Goal: Task Accomplishment & Management: Manage account settings

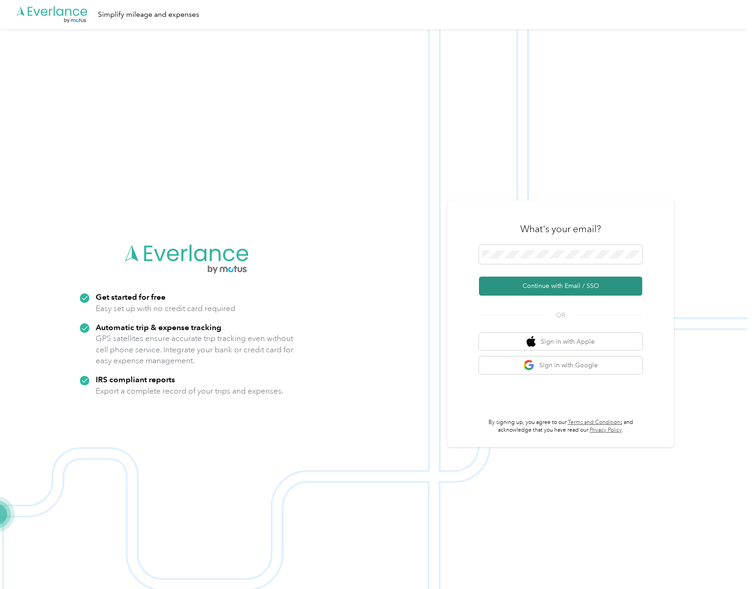
click at [532, 288] on button "Continue with Email / SSO" at bounding box center [560, 286] width 163 height 19
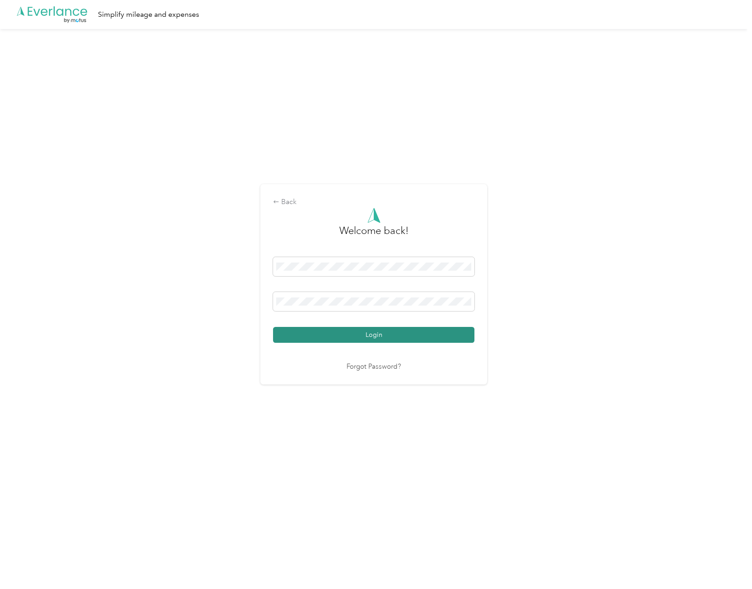
click at [373, 336] on button "Login" at bounding box center [373, 335] width 201 height 16
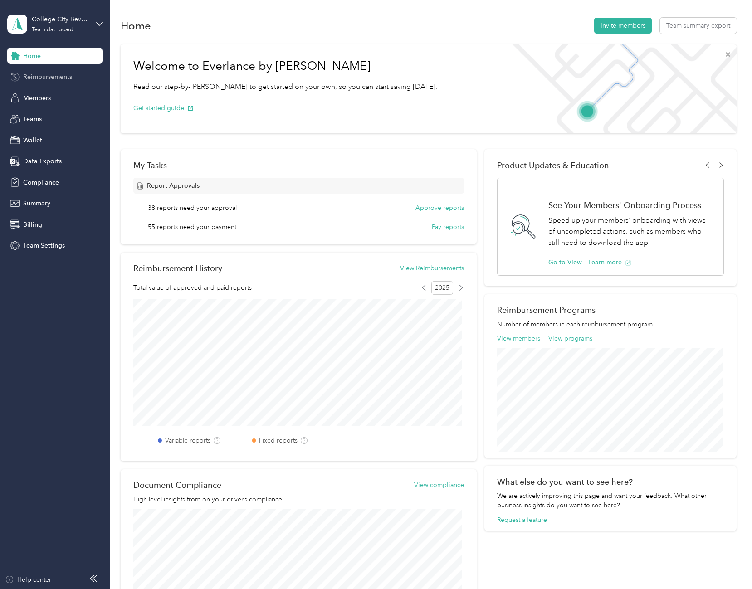
click at [40, 76] on span "Reimbursements" at bounding box center [47, 77] width 49 height 10
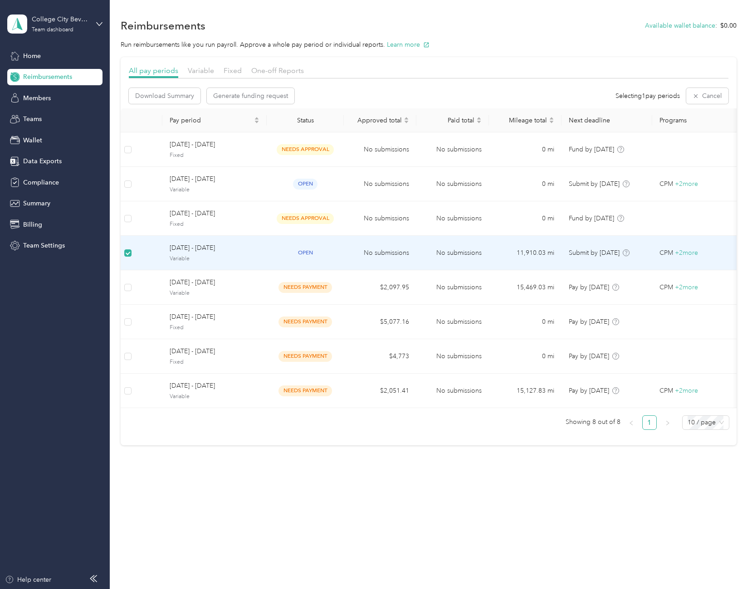
click at [201, 251] on span "[DATE] - [DATE]" at bounding box center [215, 248] width 90 height 10
click at [194, 247] on span "[DATE] - [DATE]" at bounding box center [215, 248] width 90 height 10
drag, startPoint x: 194, startPoint y: 247, endPoint x: 215, endPoint y: 265, distance: 27.7
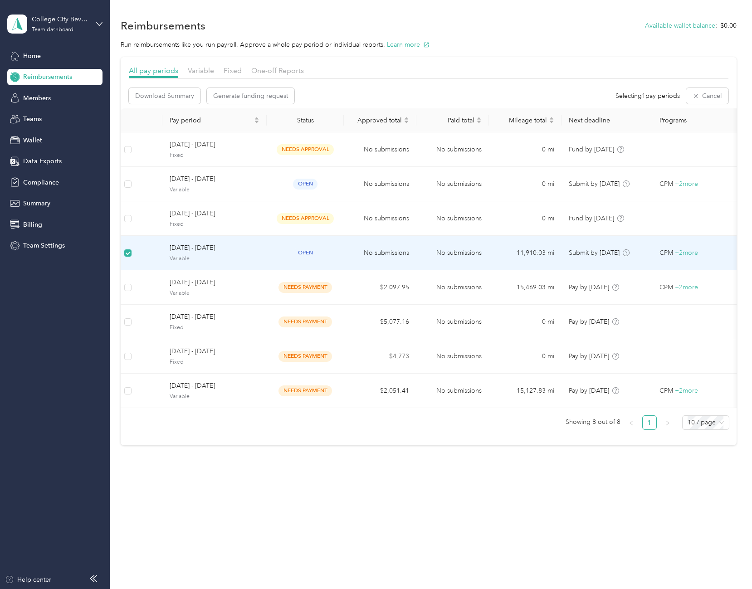
click at [215, 265] on td "[DATE] - [DATE] Variable" at bounding box center [214, 253] width 104 height 34
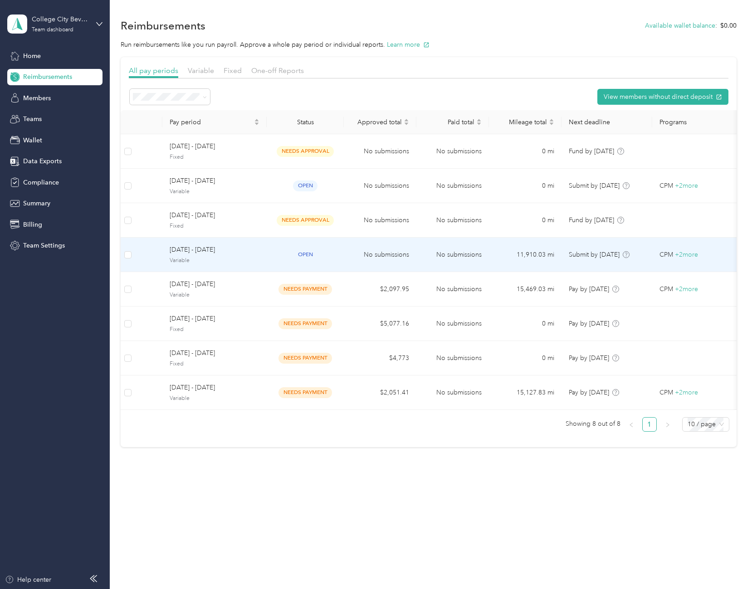
click at [196, 254] on span "[DATE] - [DATE]" at bounding box center [215, 250] width 90 height 10
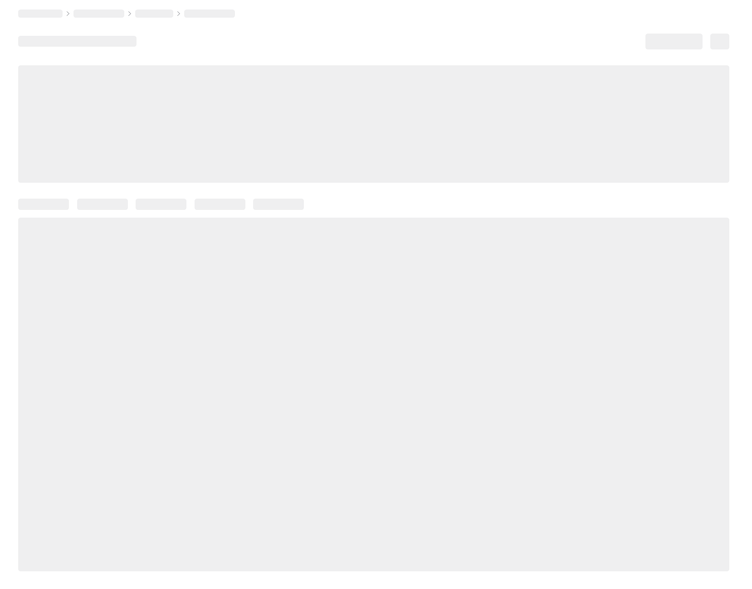
click at [196, 254] on div at bounding box center [373, 394] width 711 height 353
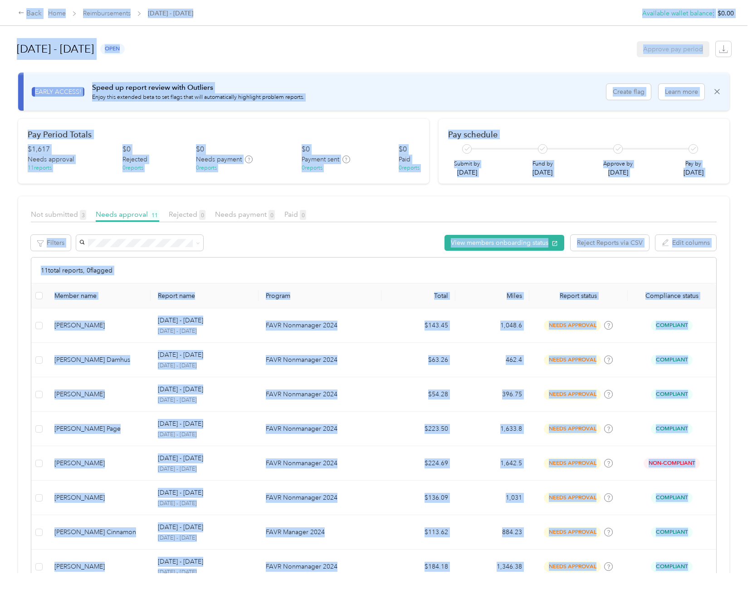
click at [202, 264] on div "11 total reports, 0 flagged" at bounding box center [373, 271] width 685 height 26
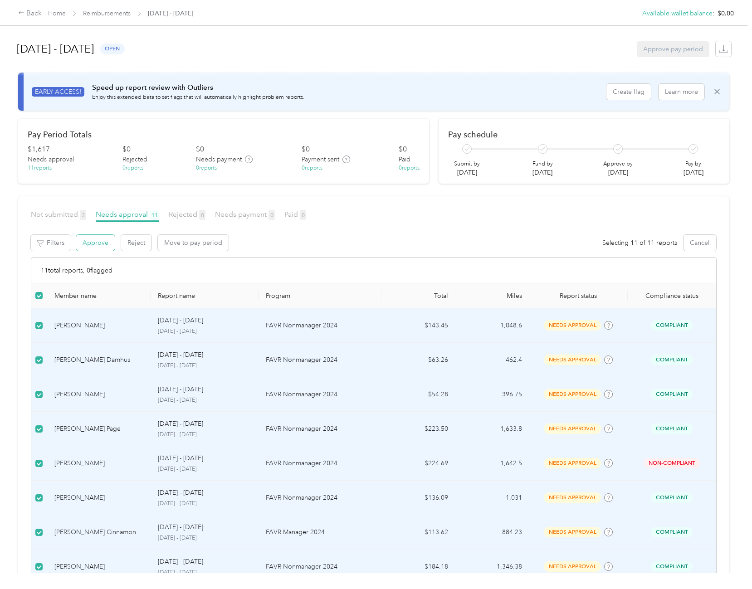
click at [98, 243] on button "Approve" at bounding box center [95, 243] width 39 height 16
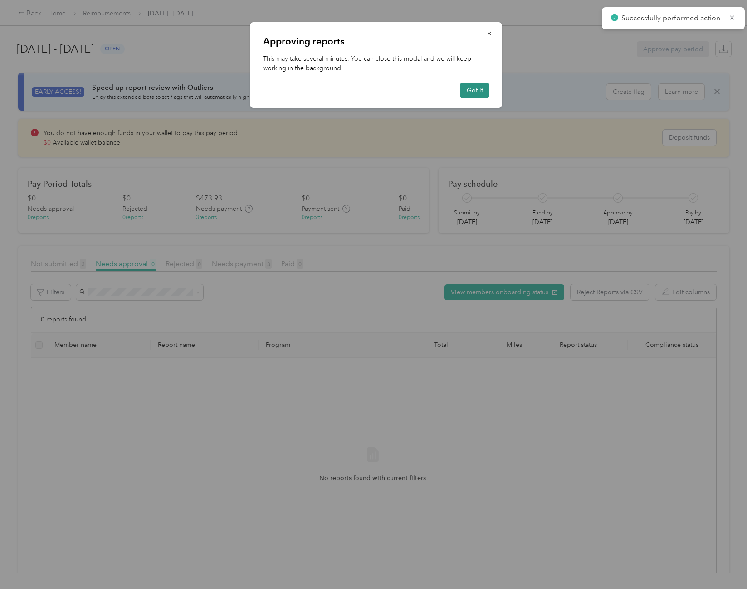
click at [476, 90] on button "Got it" at bounding box center [474, 91] width 29 height 16
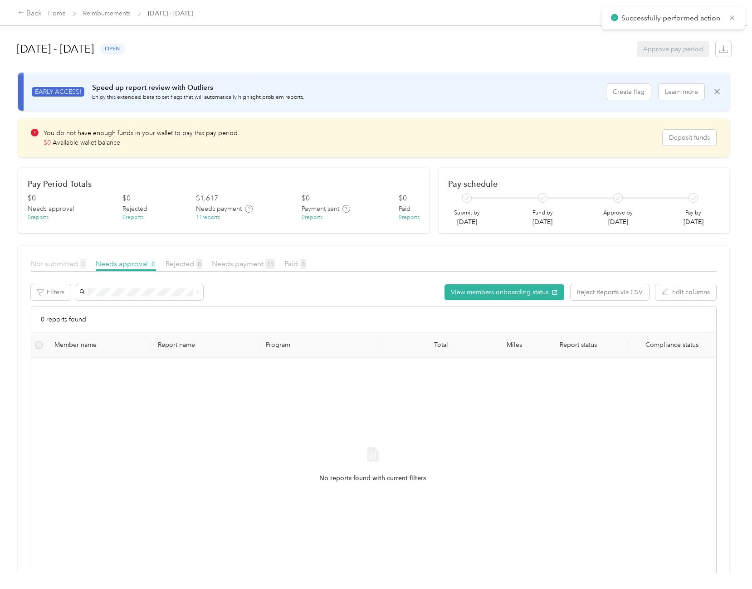
click at [62, 265] on span "Not submitted 3" at bounding box center [58, 263] width 55 height 9
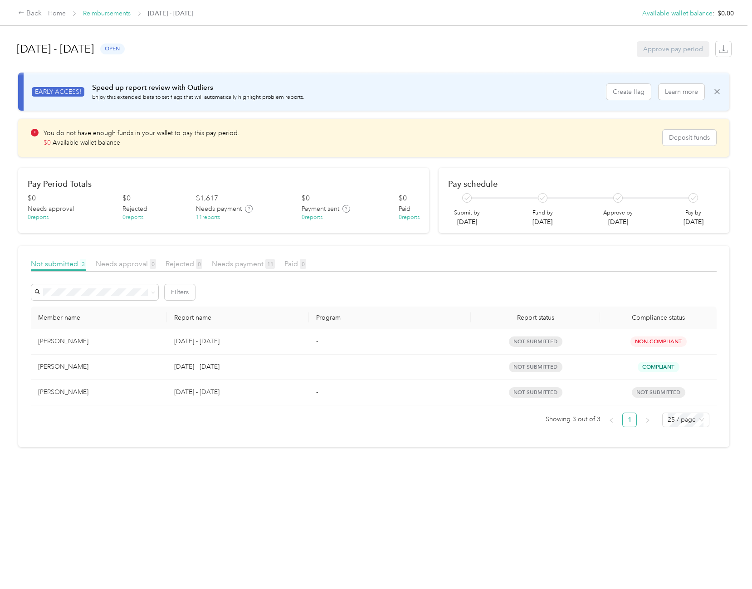
click at [104, 12] on link "Reimbursements" at bounding box center [107, 14] width 48 height 8
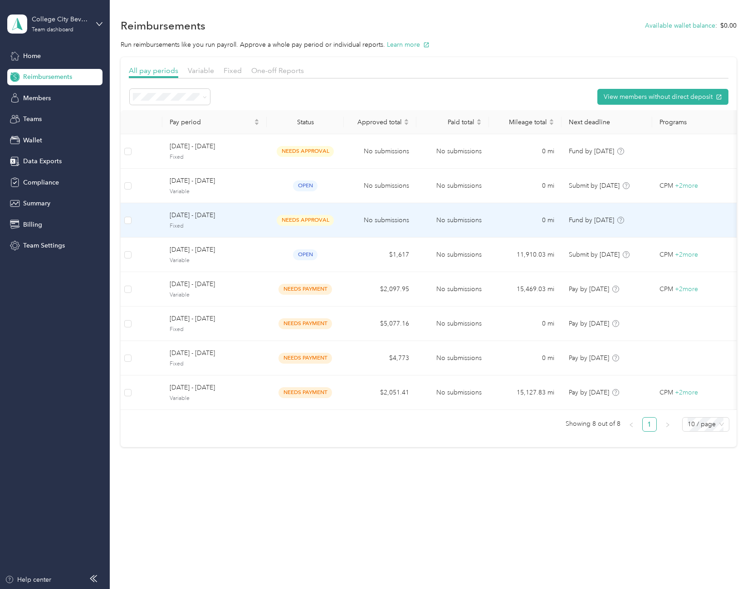
click at [194, 220] on span "[DATE] - [DATE]" at bounding box center [215, 215] width 90 height 10
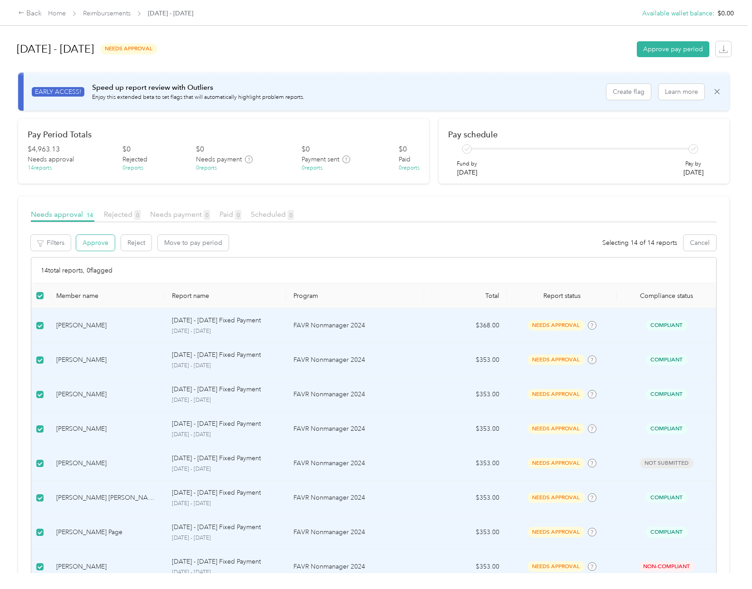
click at [99, 242] on button "Approve" at bounding box center [95, 243] width 39 height 16
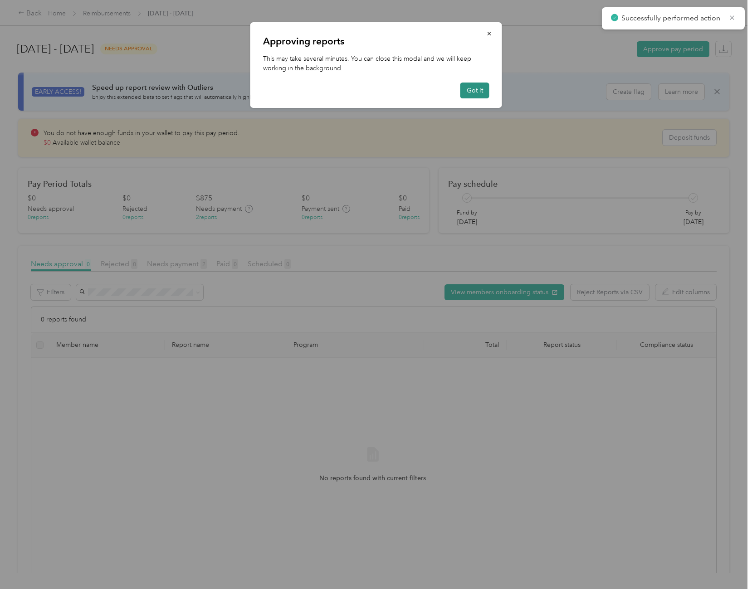
click at [475, 93] on button "Got it" at bounding box center [474, 91] width 29 height 16
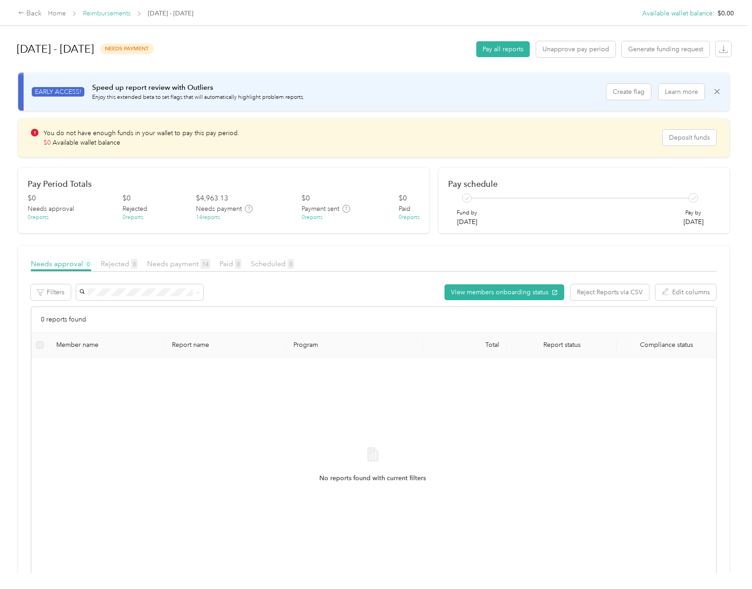
click at [107, 14] on link "Reimbursements" at bounding box center [107, 14] width 48 height 8
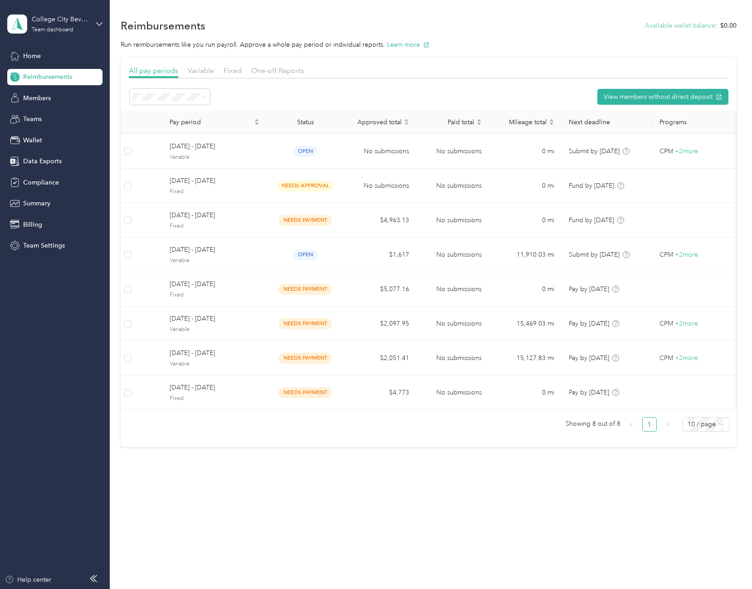
click at [694, 26] on button "Available wallet balance" at bounding box center [680, 26] width 70 height 10
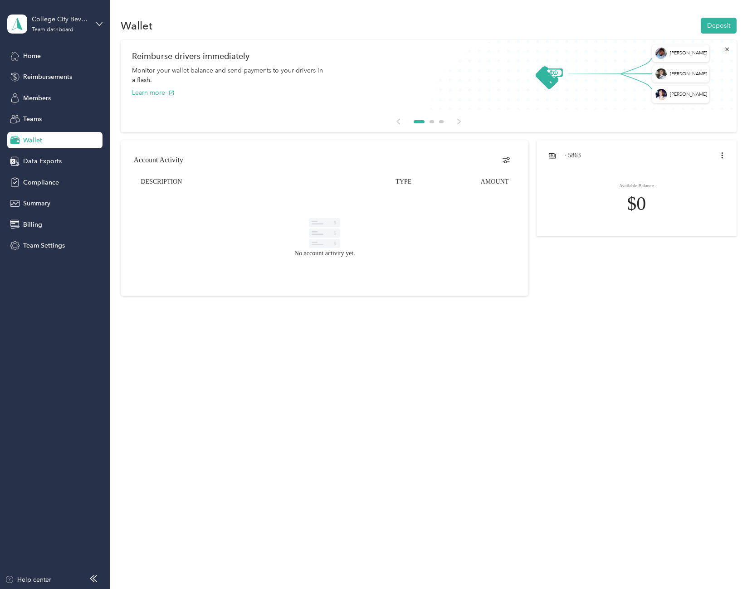
click at [31, 139] on span "Wallet" at bounding box center [32, 141] width 19 height 10
click at [41, 76] on span "Reimbursements" at bounding box center [47, 77] width 49 height 10
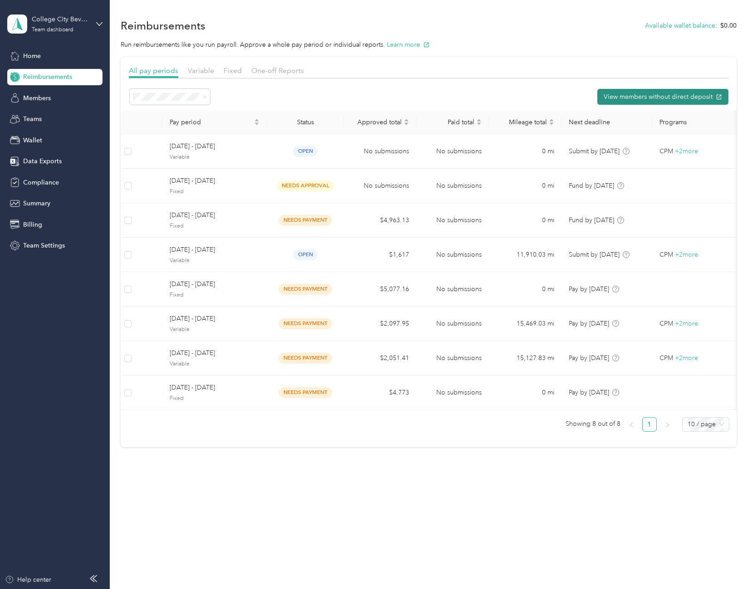
click at [638, 98] on button "View members without direct deposit" at bounding box center [662, 97] width 131 height 16
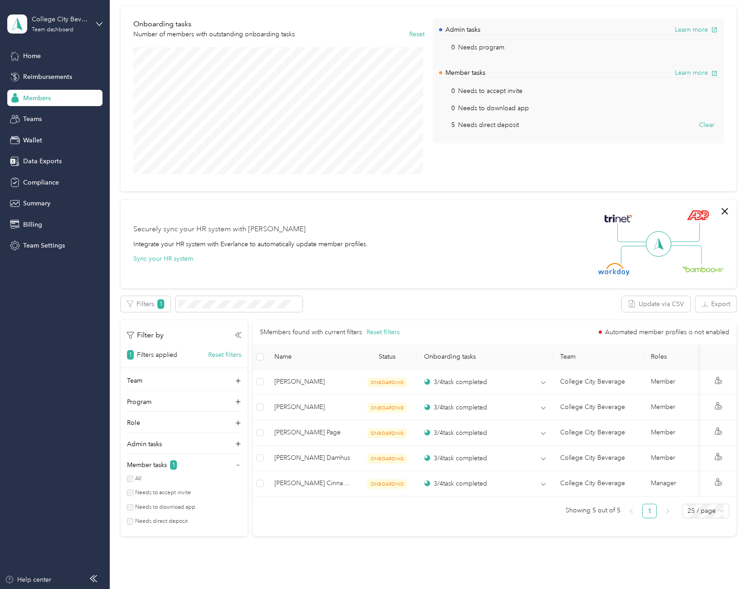
scroll to position [91, 0]
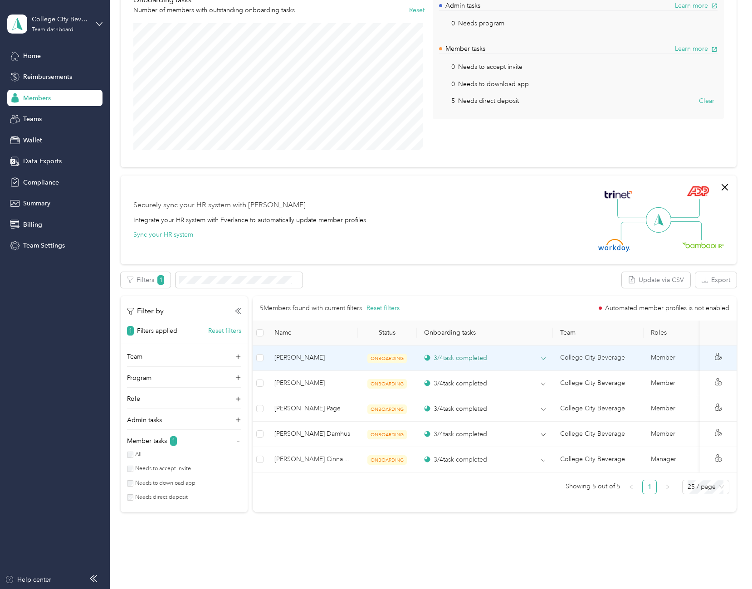
click at [459, 357] on div "3 / 4 task completed" at bounding box center [455, 358] width 63 height 10
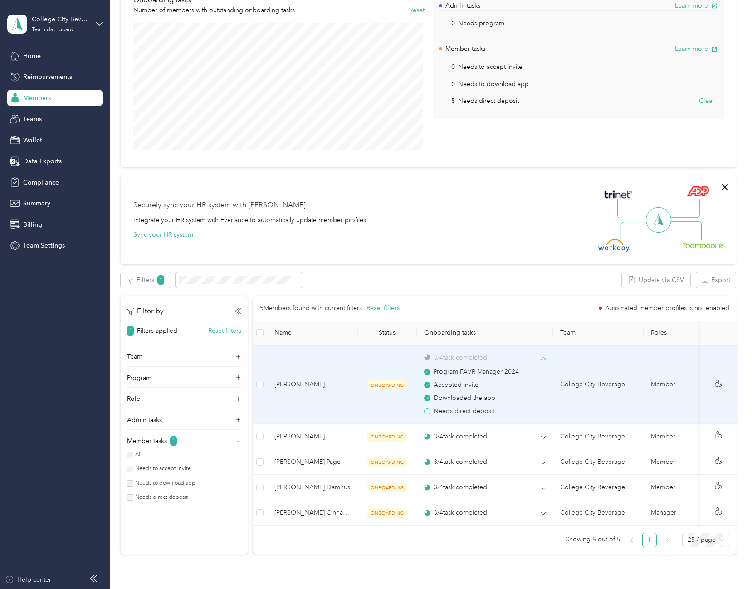
click at [449, 357] on div "3 / 4 task completed" at bounding box center [455, 358] width 63 height 10
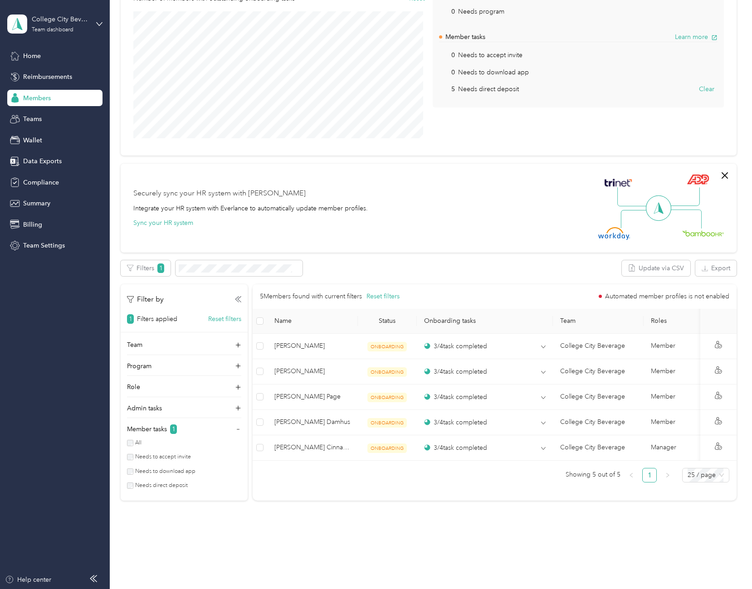
scroll to position [116, 0]
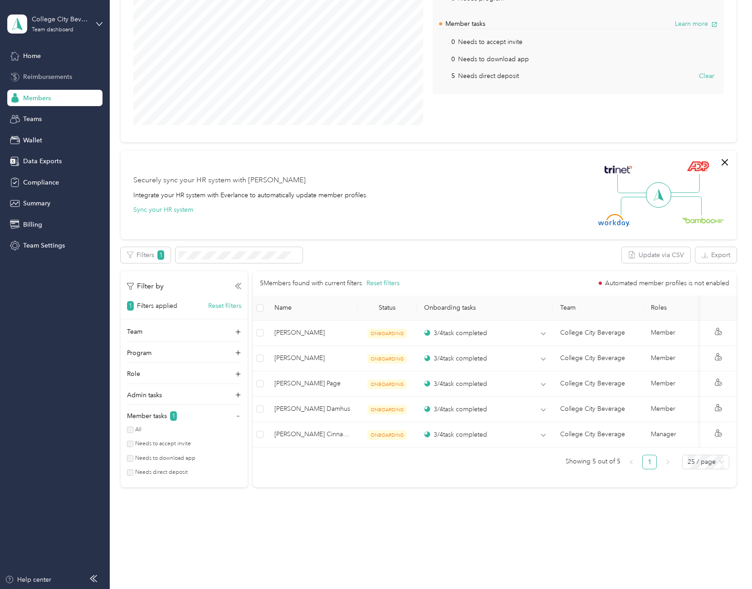
click at [38, 78] on span "Reimbursements" at bounding box center [47, 77] width 49 height 10
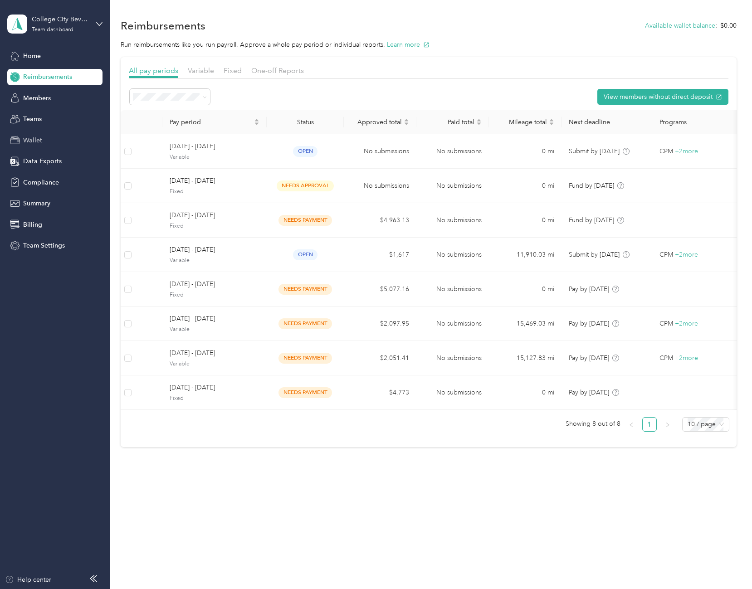
click at [33, 138] on span "Wallet" at bounding box center [32, 141] width 19 height 10
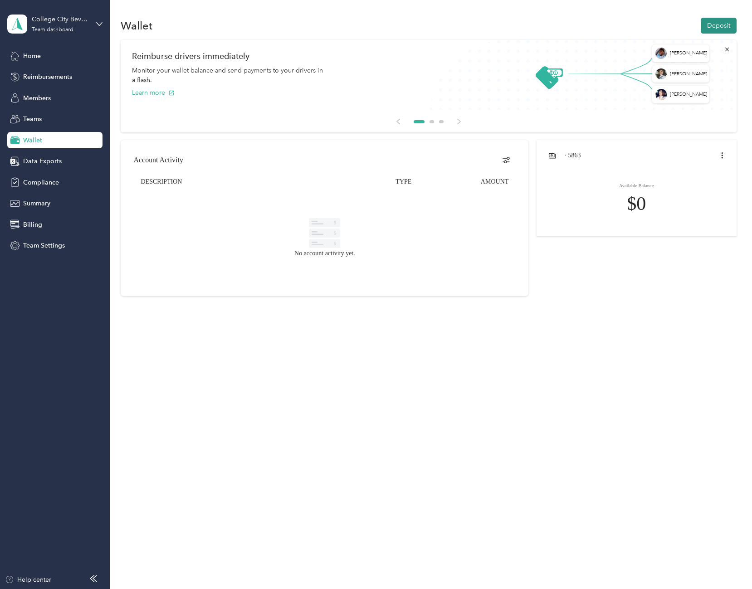
click at [727, 27] on button "Deposit" at bounding box center [719, 26] width 36 height 16
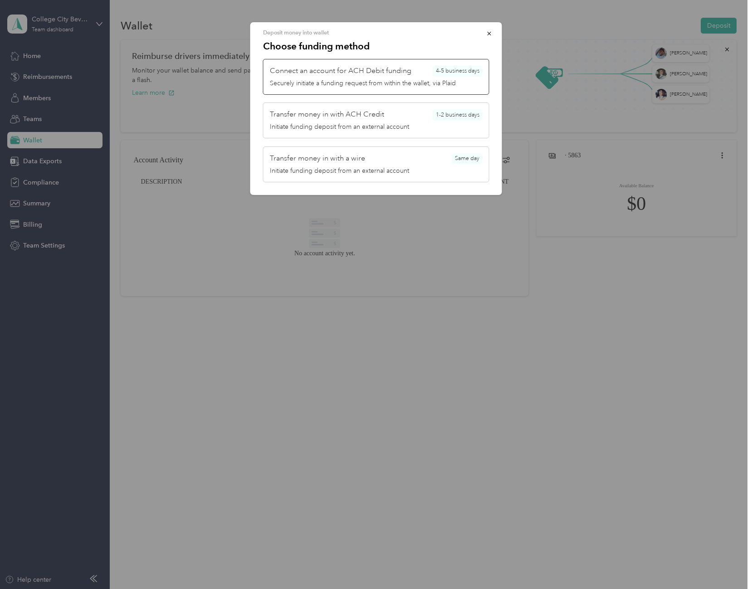
click at [379, 74] on span "Connect an account for ACH Debit funding" at bounding box center [340, 71] width 141 height 11
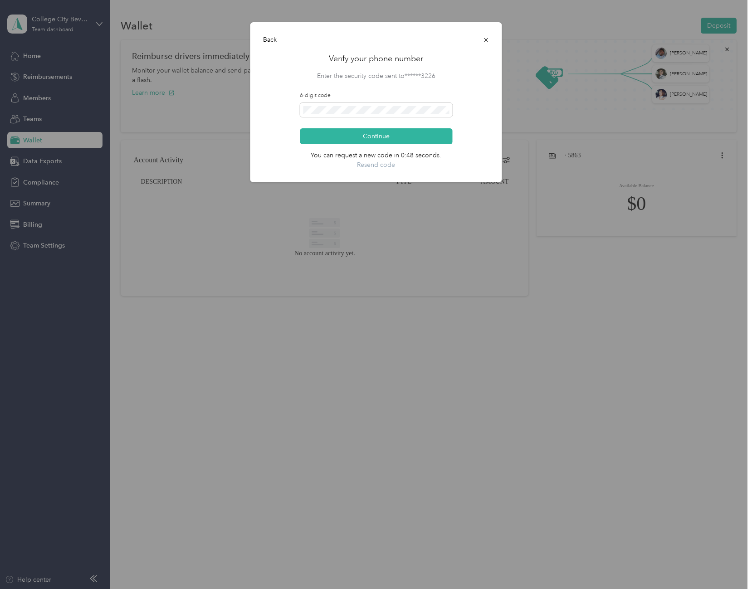
click at [356, 90] on div "Verify your phone number Enter the security code sent to ******3226 6-digit cod…" at bounding box center [376, 111] width 226 height 117
click at [375, 136] on button "Continue" at bounding box center [376, 136] width 152 height 16
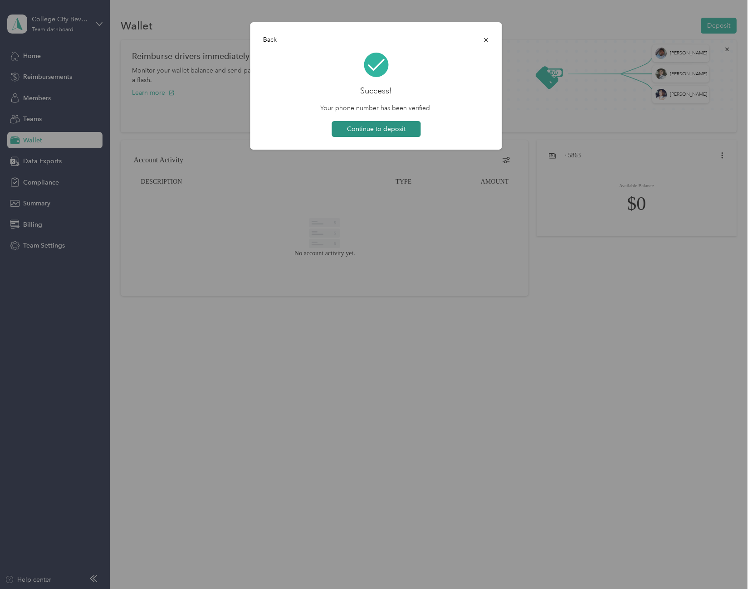
click at [368, 124] on button "Continue to deposit" at bounding box center [376, 129] width 89 height 16
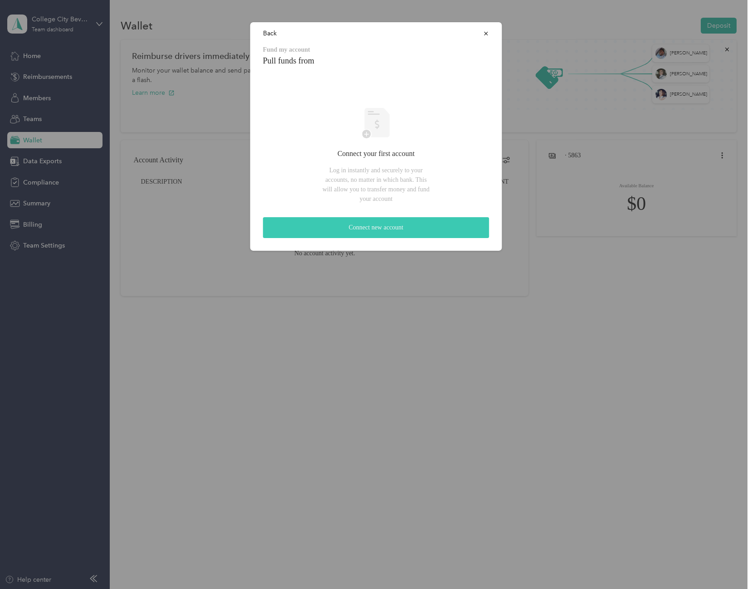
click at [370, 228] on button "Connect new account" at bounding box center [376, 227] width 226 height 21
click at [484, 34] on icon "button" at bounding box center [486, 33] width 6 height 6
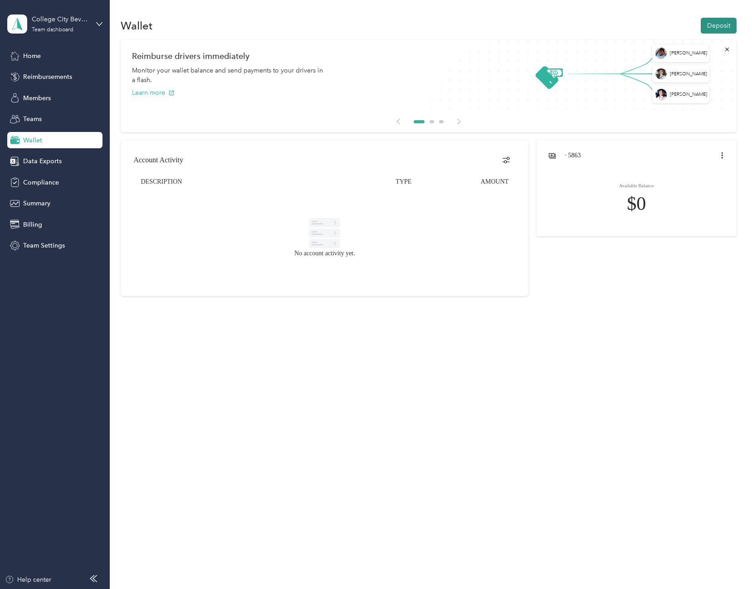
click at [718, 25] on button "Deposit" at bounding box center [719, 26] width 36 height 16
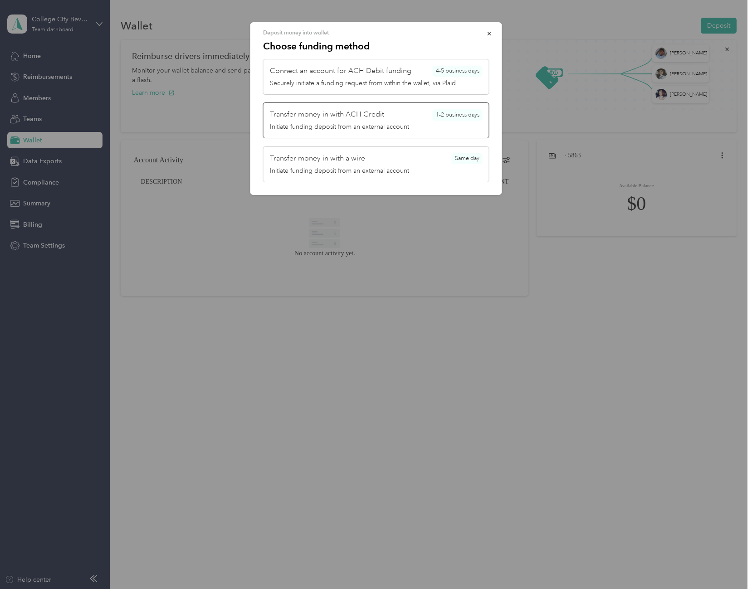
click at [344, 118] on span "Transfer money in with ACH Credit" at bounding box center [327, 114] width 114 height 11
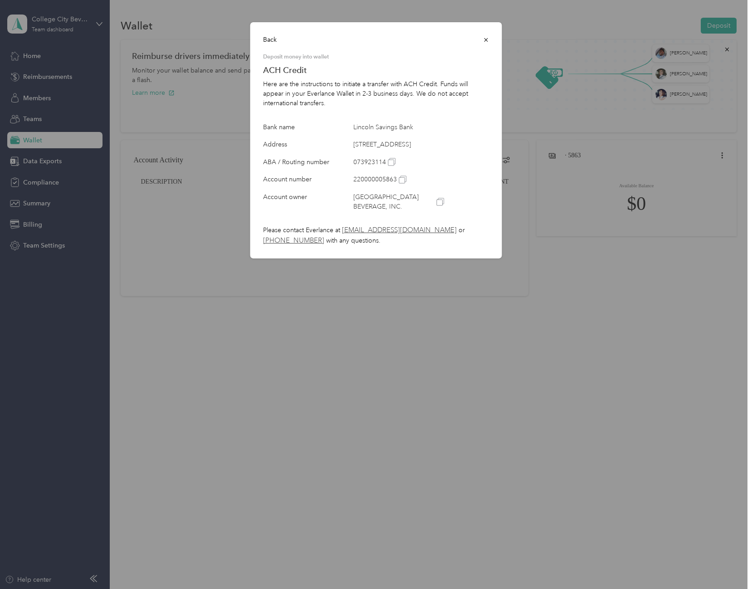
click at [484, 40] on icon "button" at bounding box center [486, 40] width 6 height 6
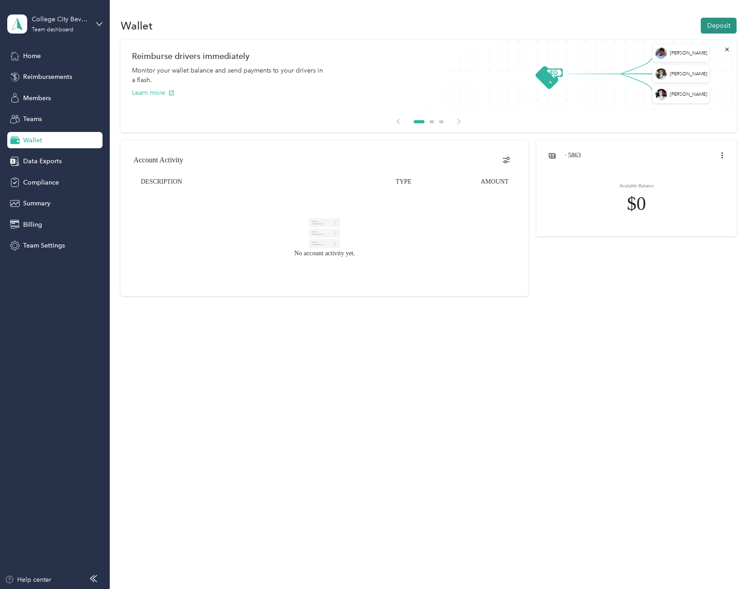
click at [712, 24] on button "Deposit" at bounding box center [719, 26] width 36 height 16
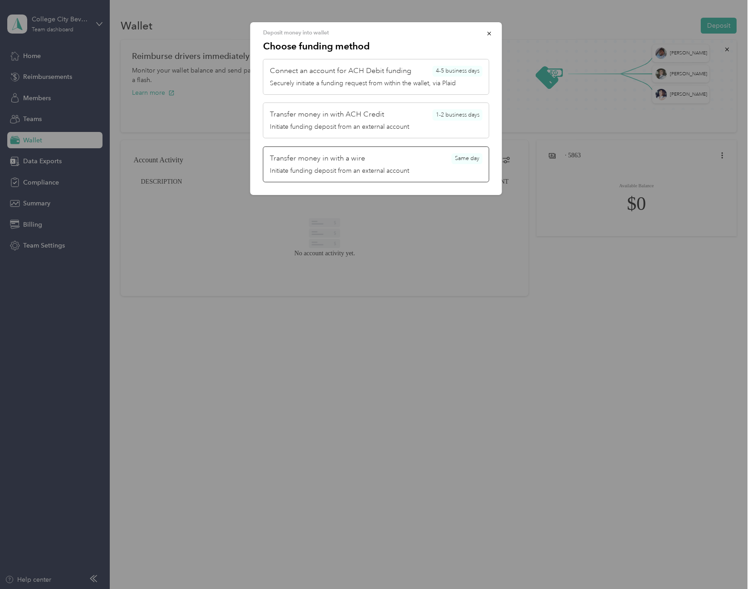
click at [402, 163] on div "Transfer money in with a wire Same day" at bounding box center [376, 158] width 213 height 11
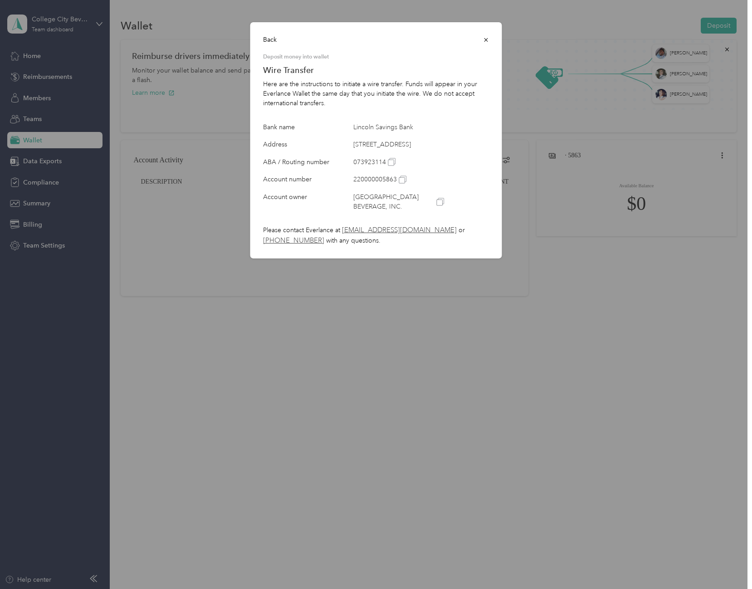
click at [487, 38] on icon "button" at bounding box center [486, 40] width 6 height 6
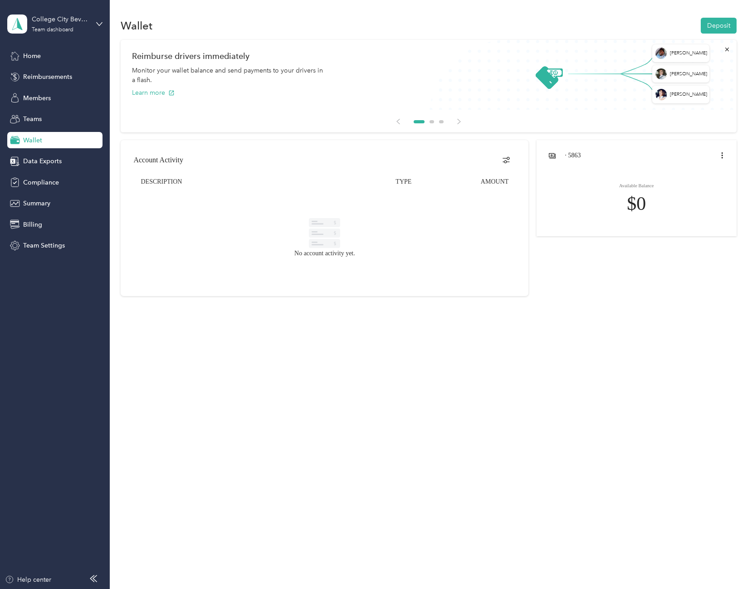
click at [30, 137] on span "Wallet" at bounding box center [32, 141] width 19 height 10
click at [33, 57] on span "Home" at bounding box center [32, 56] width 18 height 10
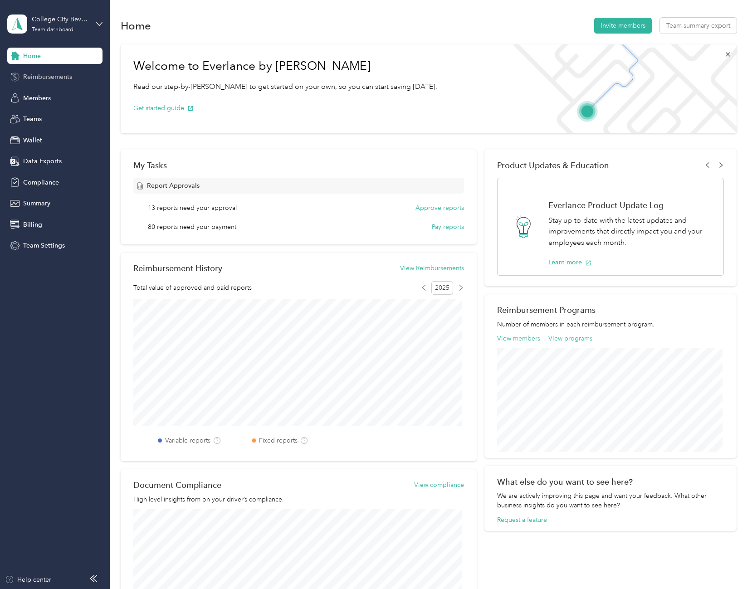
click at [40, 78] on span "Reimbursements" at bounding box center [47, 77] width 49 height 10
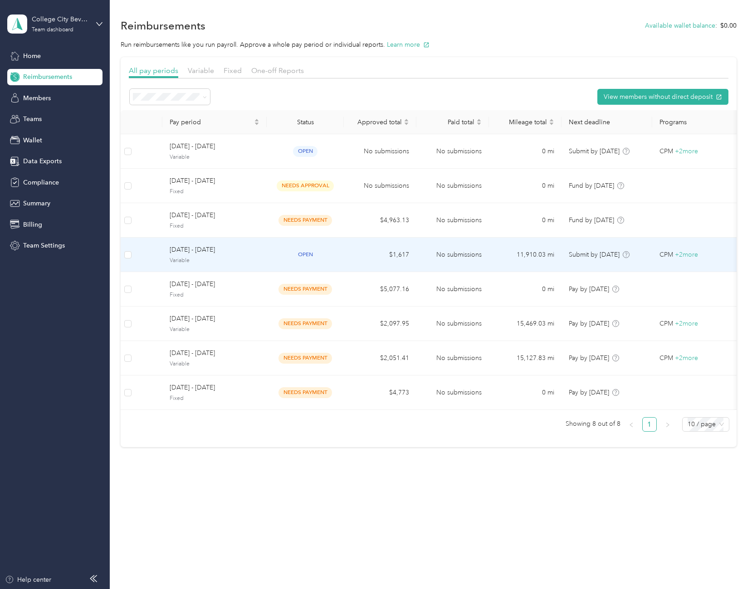
click at [189, 249] on span "[DATE] - [DATE]" at bounding box center [215, 250] width 90 height 10
